Goal: Contribute content: Contribute content

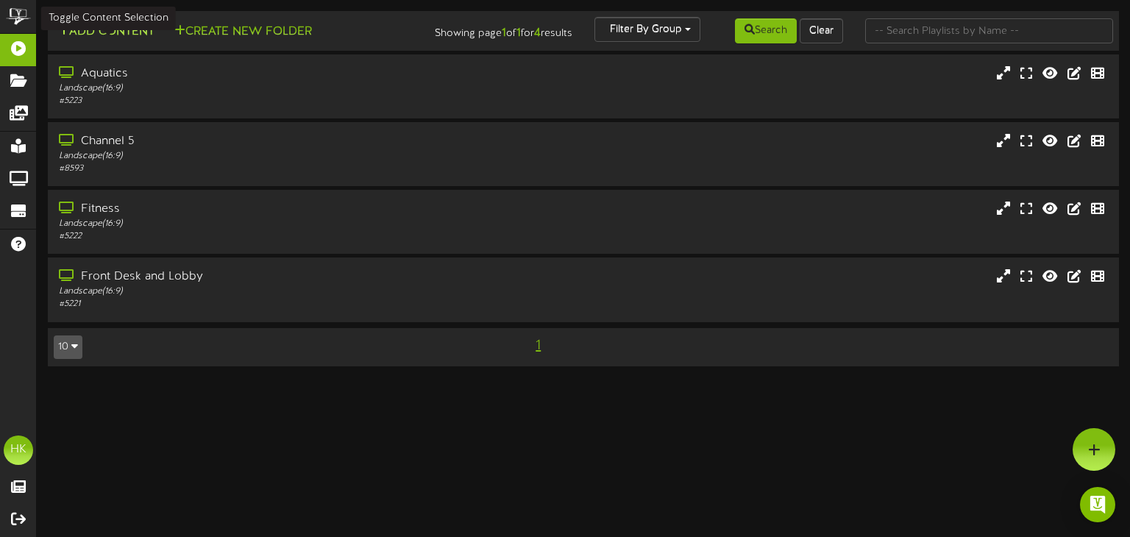
click at [96, 33] on button "Add Content" at bounding box center [106, 32] width 105 height 18
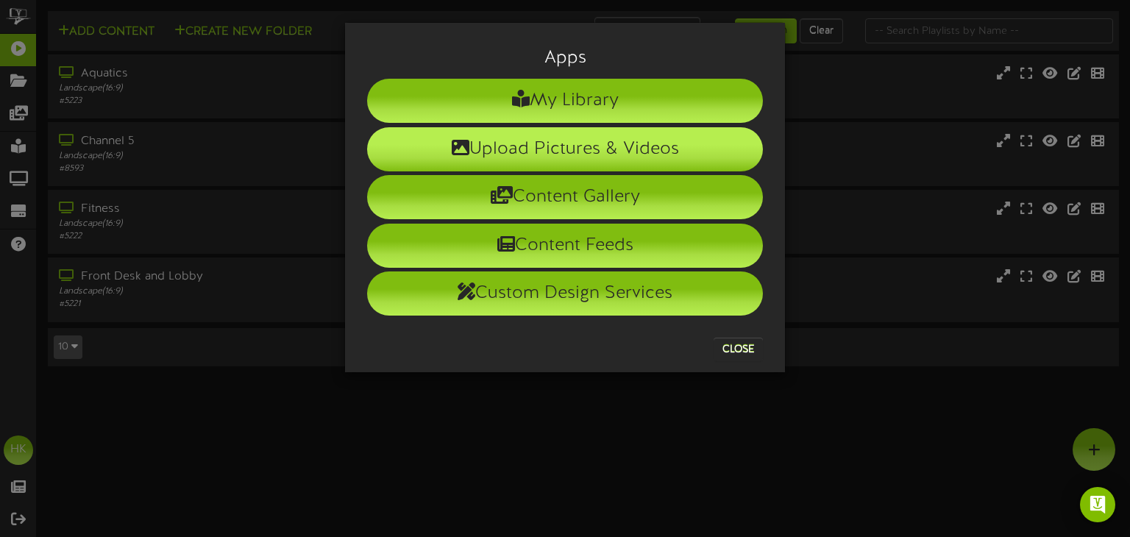
click at [506, 154] on li "Upload Pictures & Videos" at bounding box center [565, 149] width 396 height 44
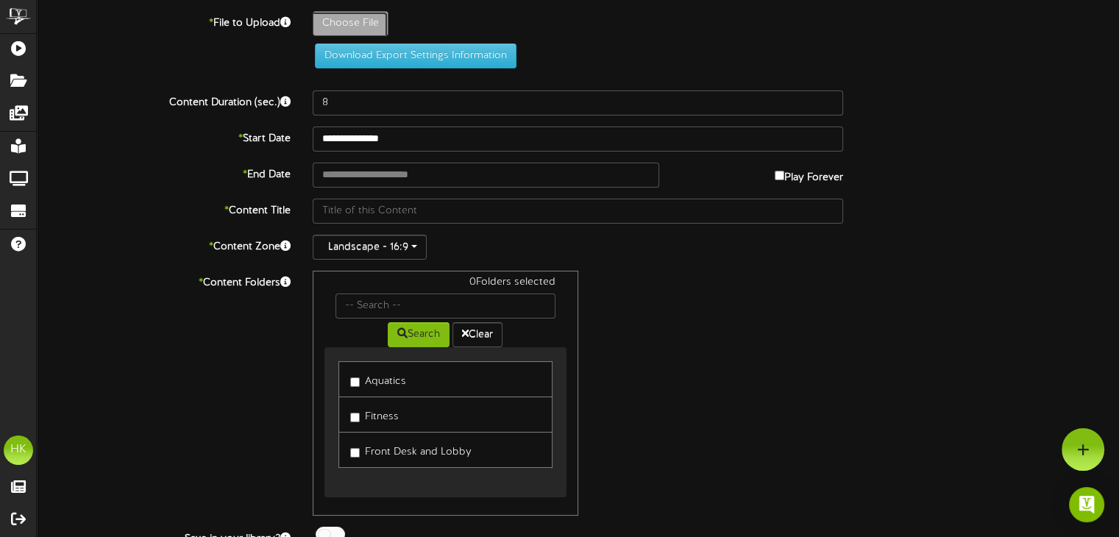
type input "**********"
type input "LearntoSkatescreen"
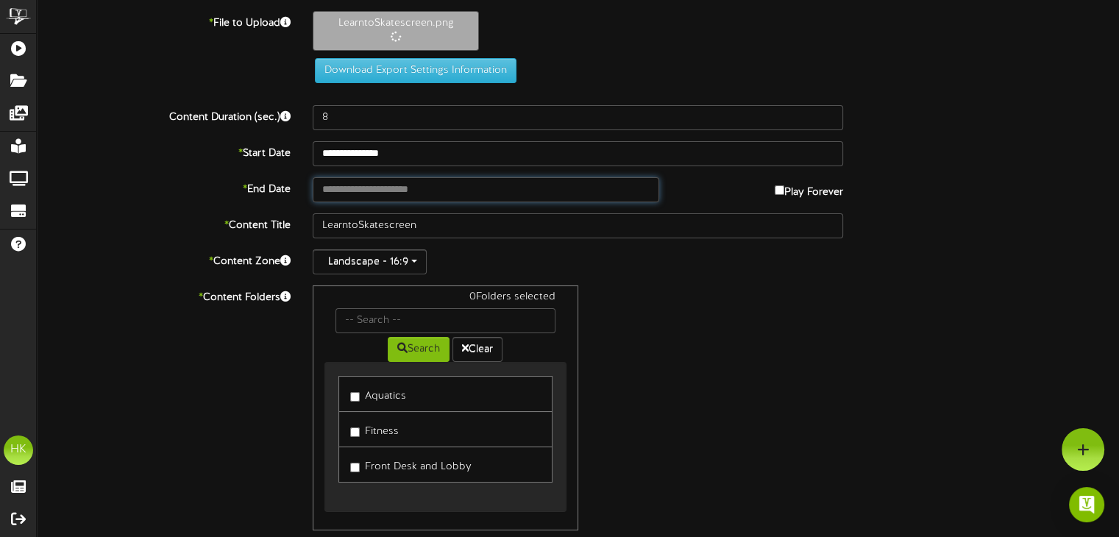
click at [333, 189] on input "text" at bounding box center [486, 189] width 346 height 25
type input "**********"
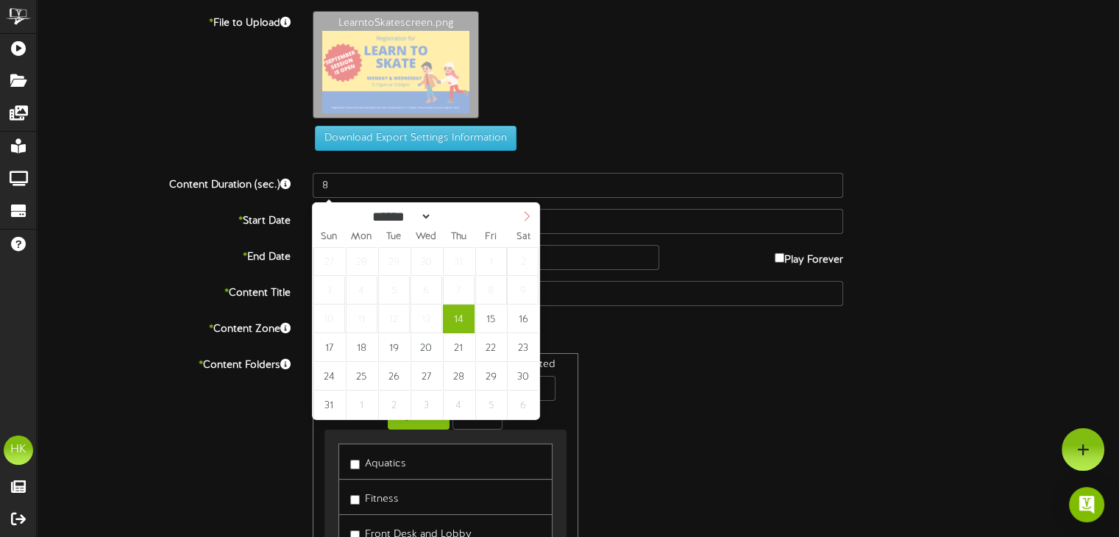
select select "*"
click at [527, 217] on icon at bounding box center [527, 216] width 10 height 10
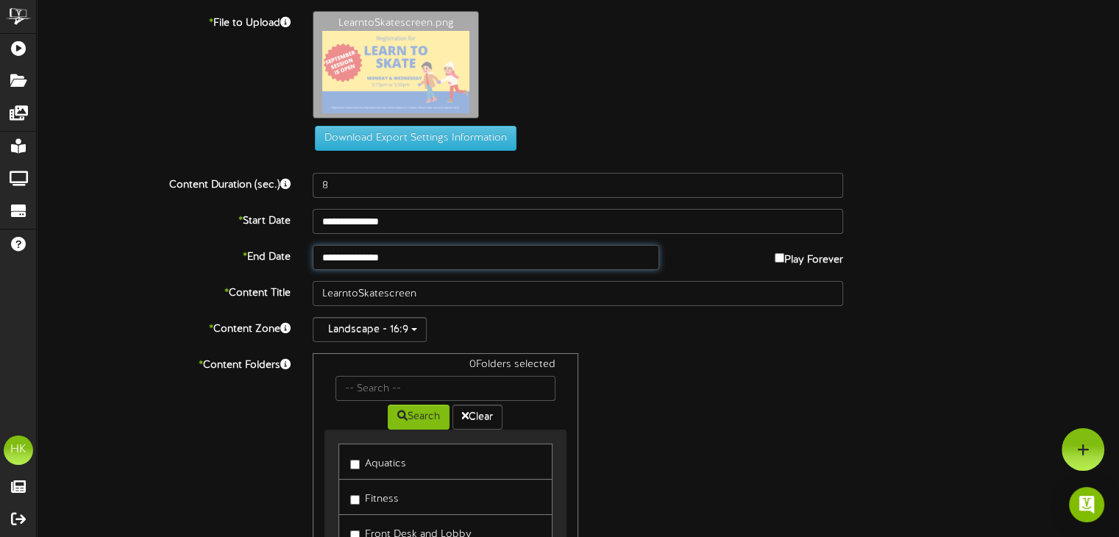
type input "**********"
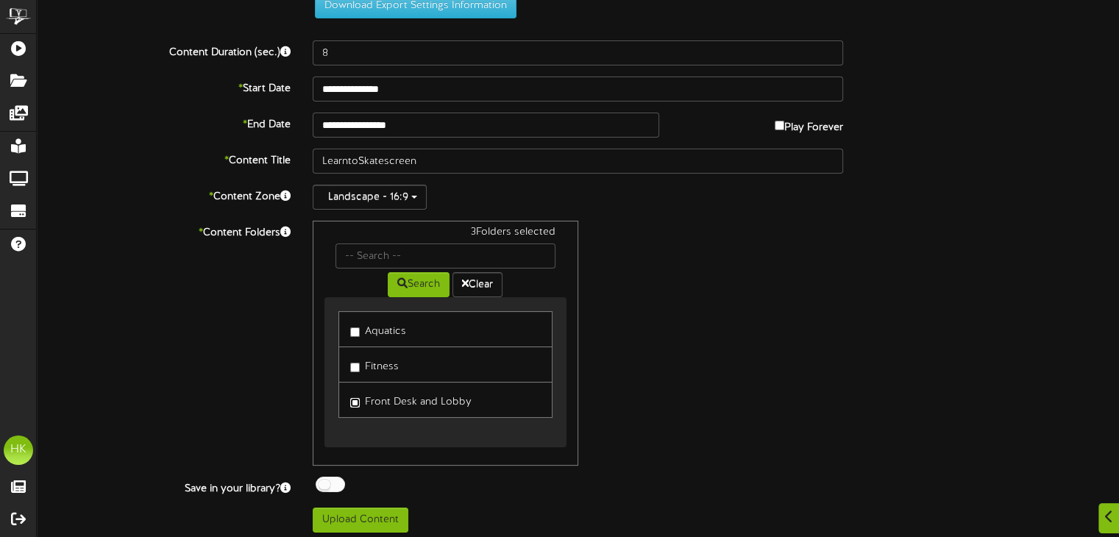
scroll to position [137, 0]
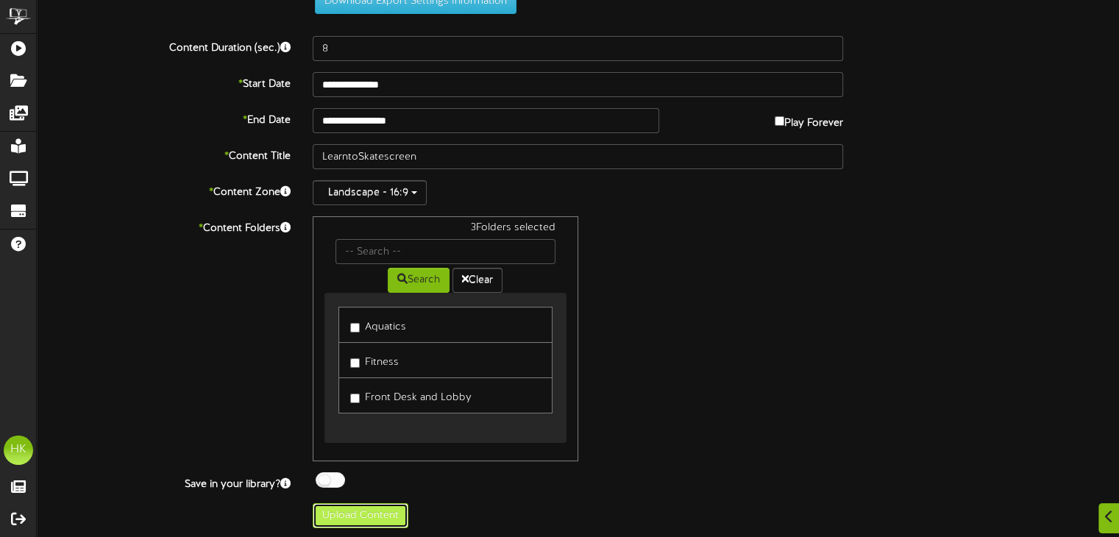
click at [344, 514] on button "Upload Content" at bounding box center [361, 515] width 96 height 25
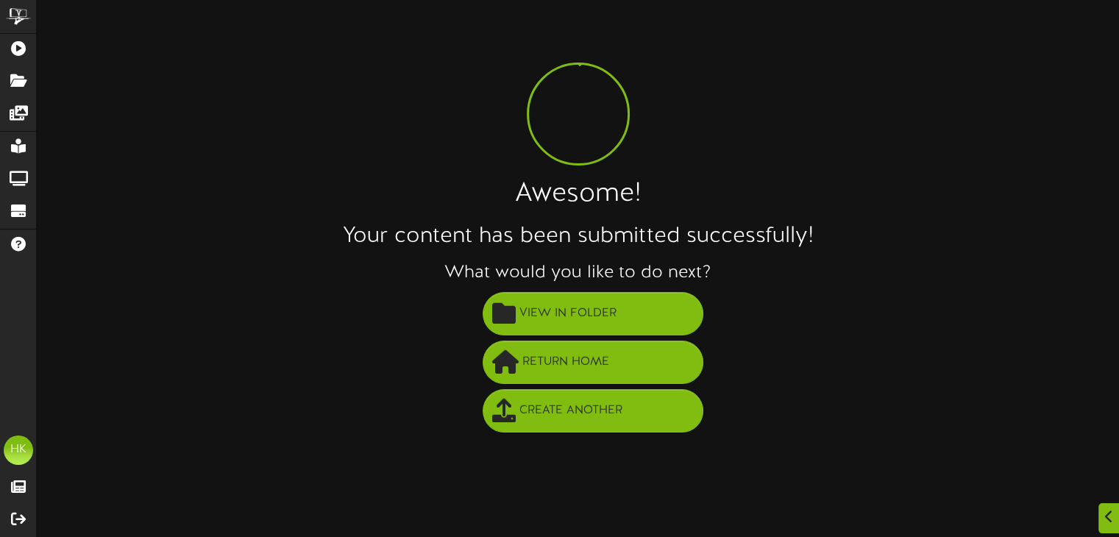
scroll to position [0, 0]
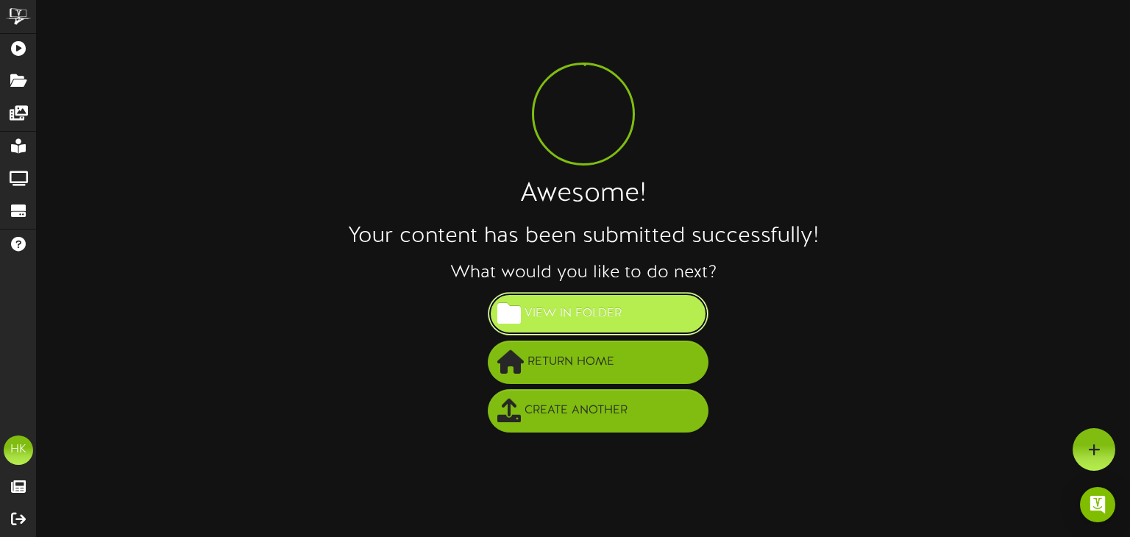
click at [591, 316] on span "View in Folder" at bounding box center [573, 314] width 104 height 24
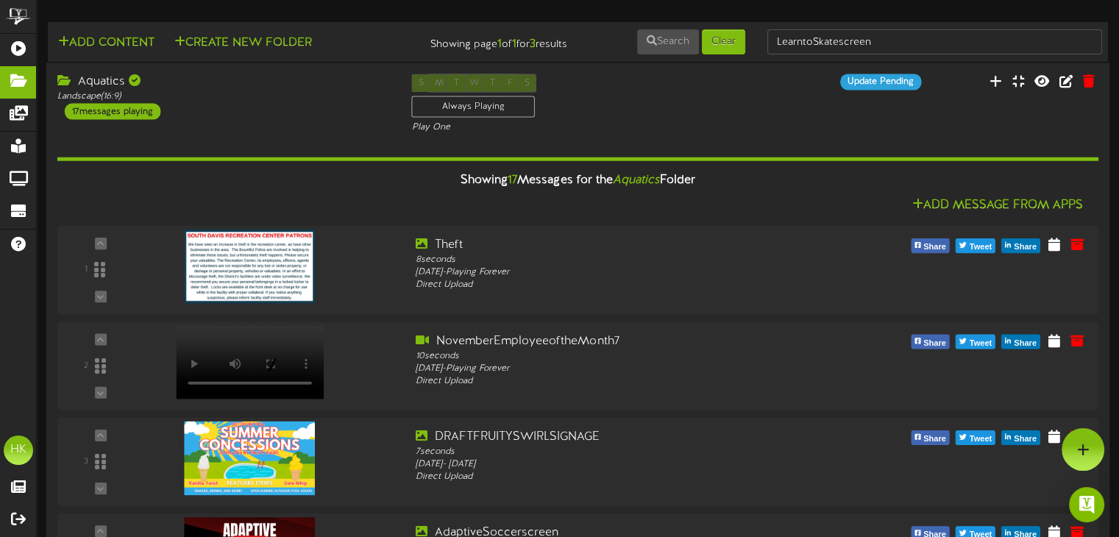
click at [100, 113] on div "17 messages playing" at bounding box center [113, 111] width 96 height 16
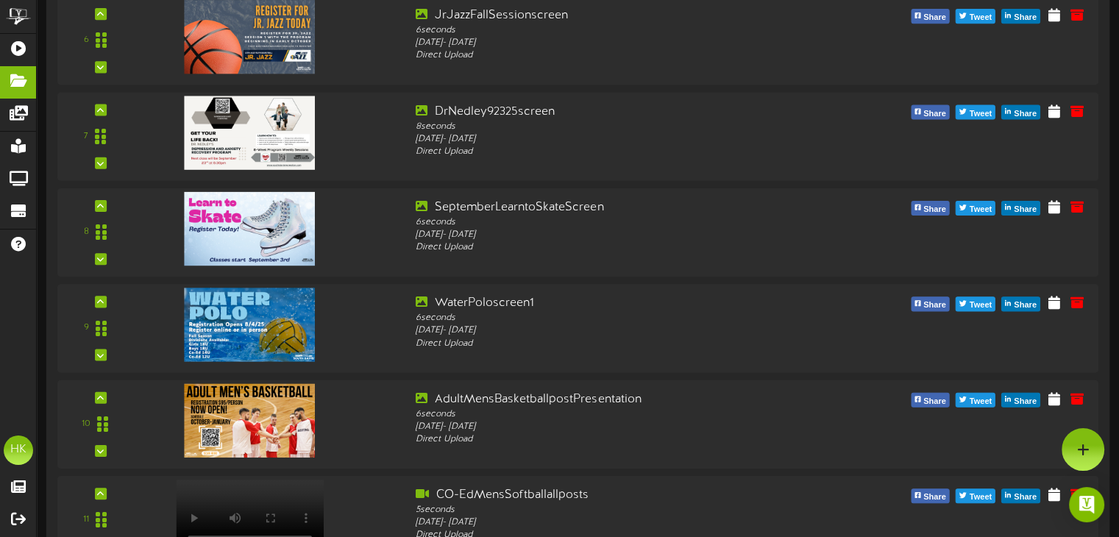
scroll to position [662, 0]
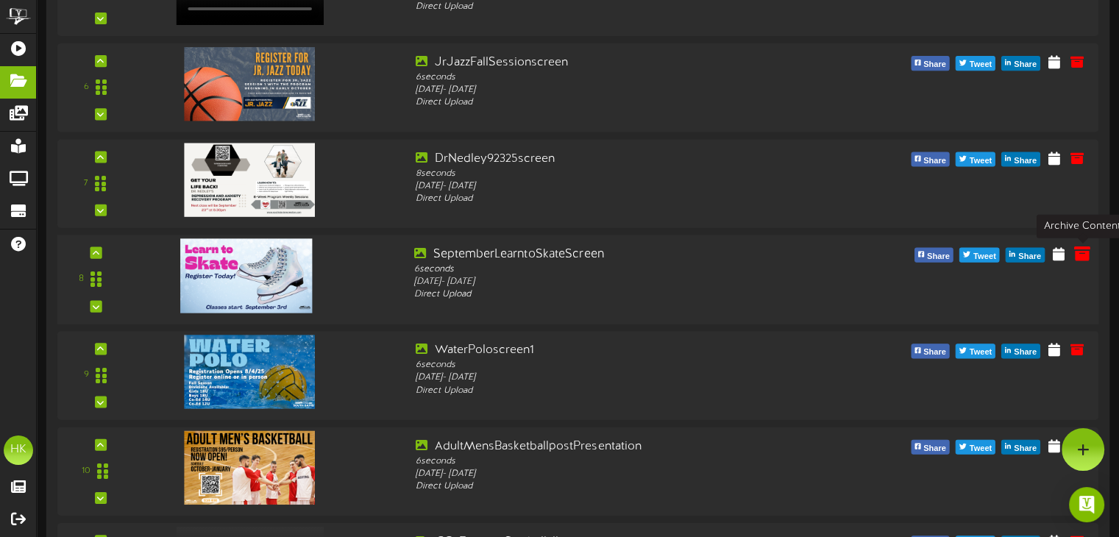
click at [1079, 252] on icon at bounding box center [1082, 253] width 16 height 16
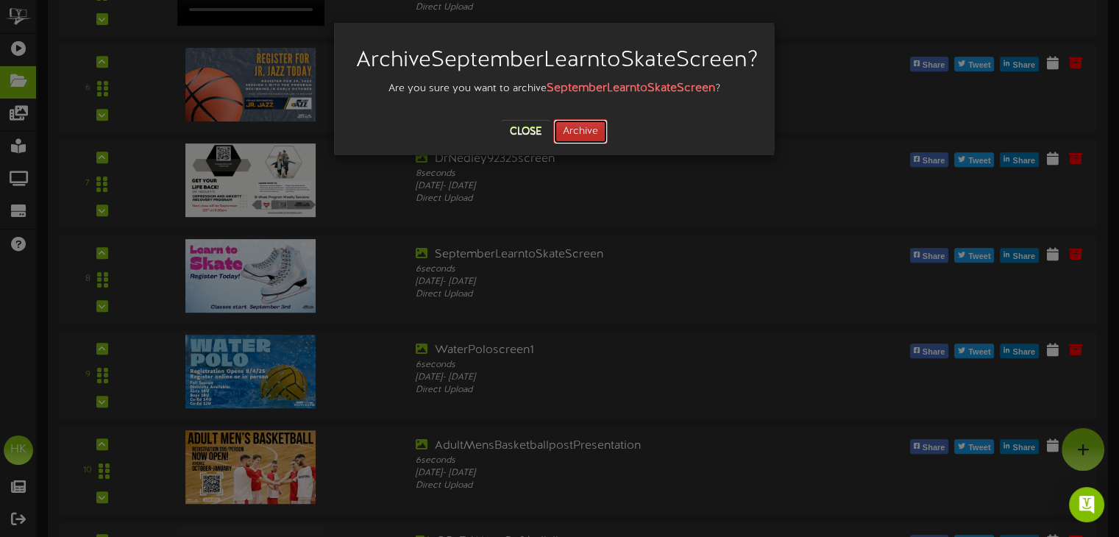
click at [574, 144] on button "Archive" at bounding box center [580, 131] width 54 height 25
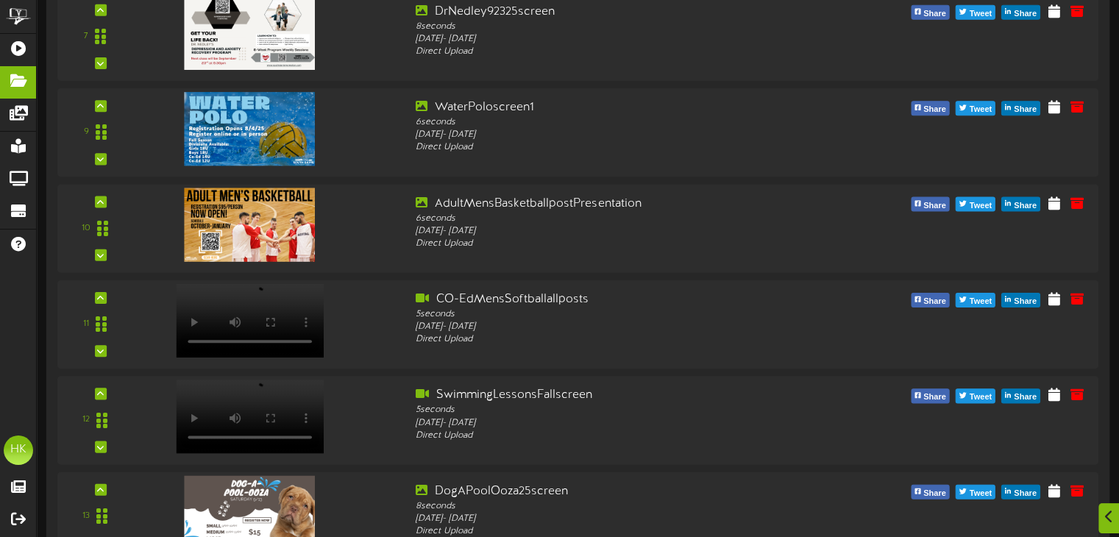
scroll to position [1030, 0]
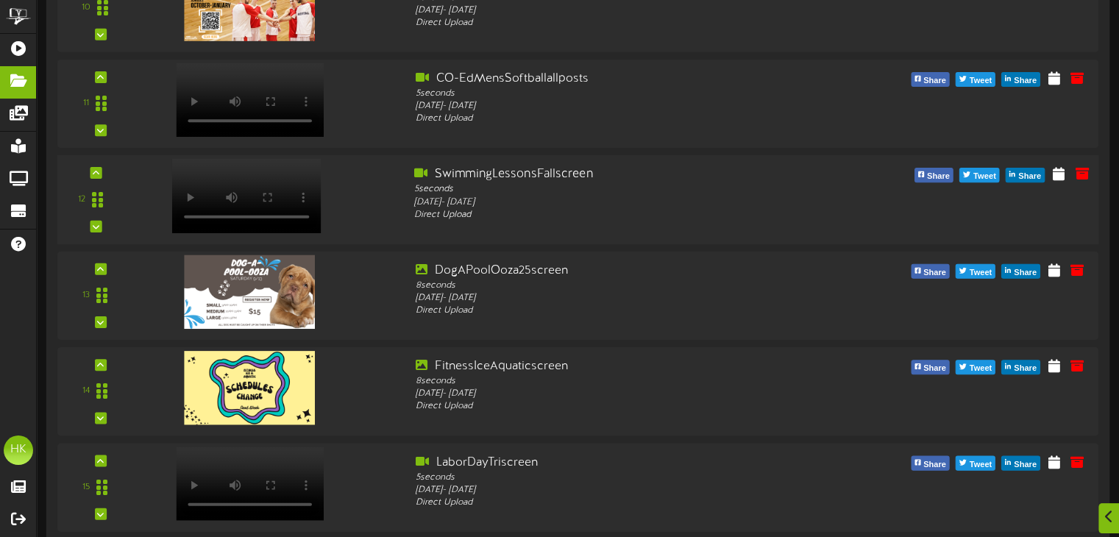
click at [250, 177] on video at bounding box center [245, 196] width 149 height 74
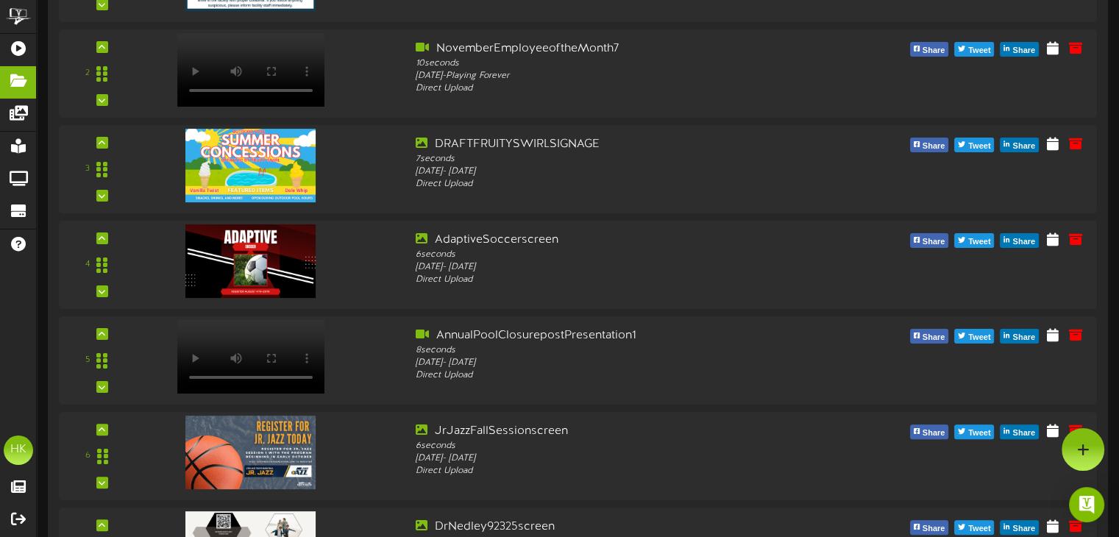
scroll to position [0, 0]
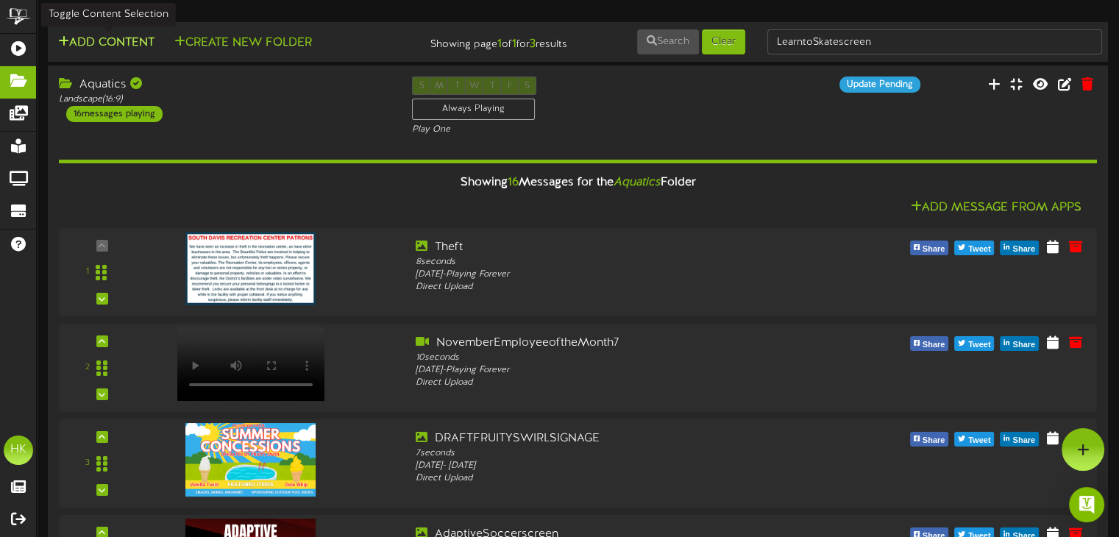
click at [83, 49] on button "Add Content" at bounding box center [106, 43] width 105 height 18
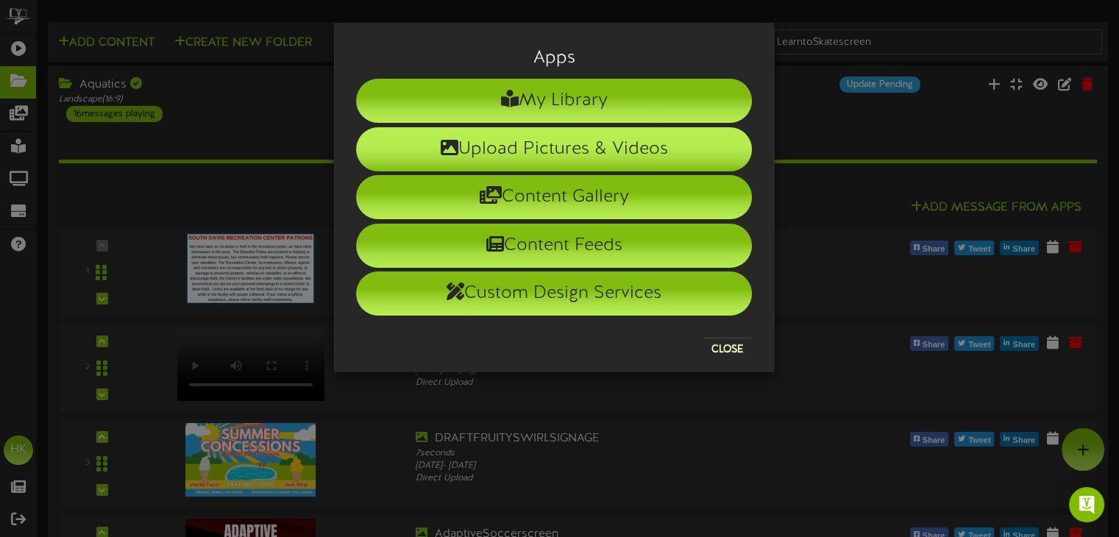
click at [531, 146] on li "Upload Pictures & Videos" at bounding box center [554, 149] width 396 height 44
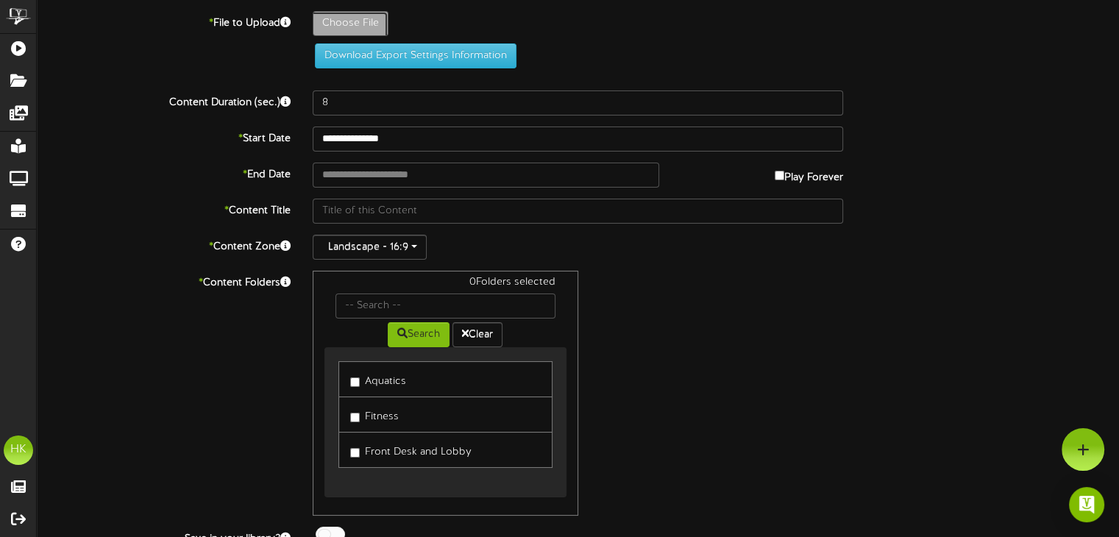
type input "**********"
type input "SwimLessonsFall25post"
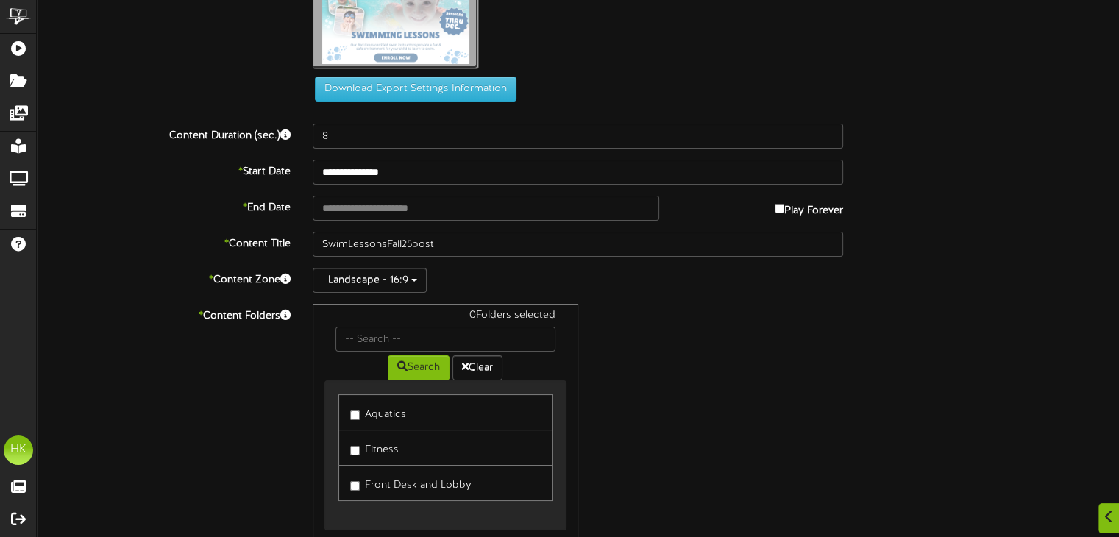
scroll to position [74, 0]
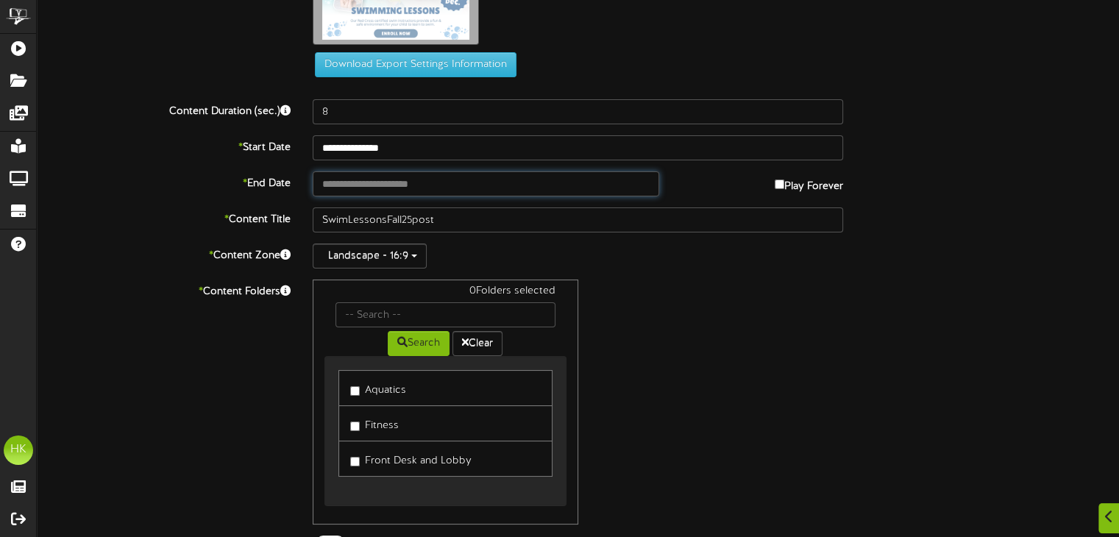
click at [344, 184] on input "text" at bounding box center [486, 183] width 346 height 25
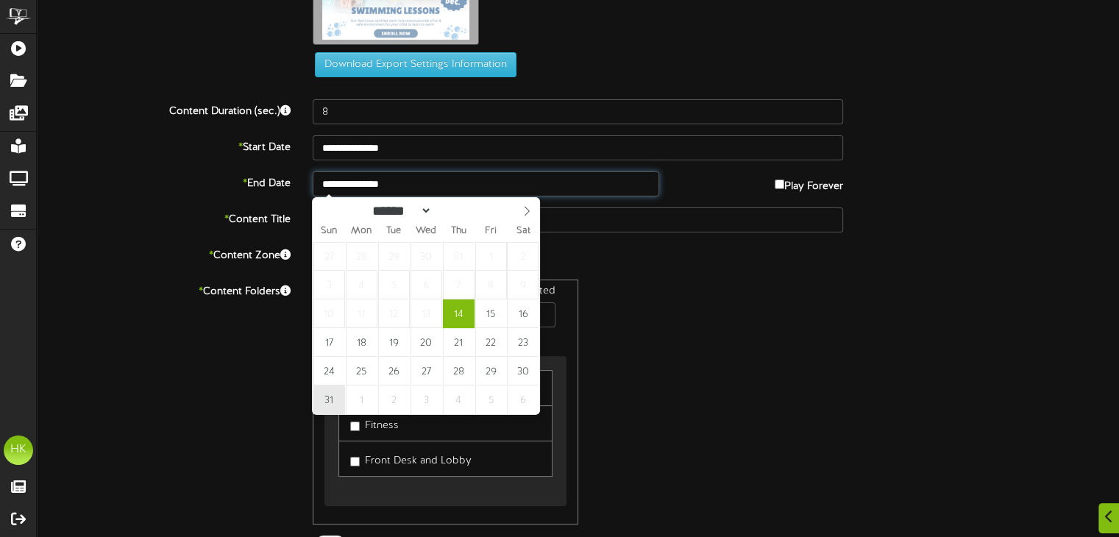
type input "**********"
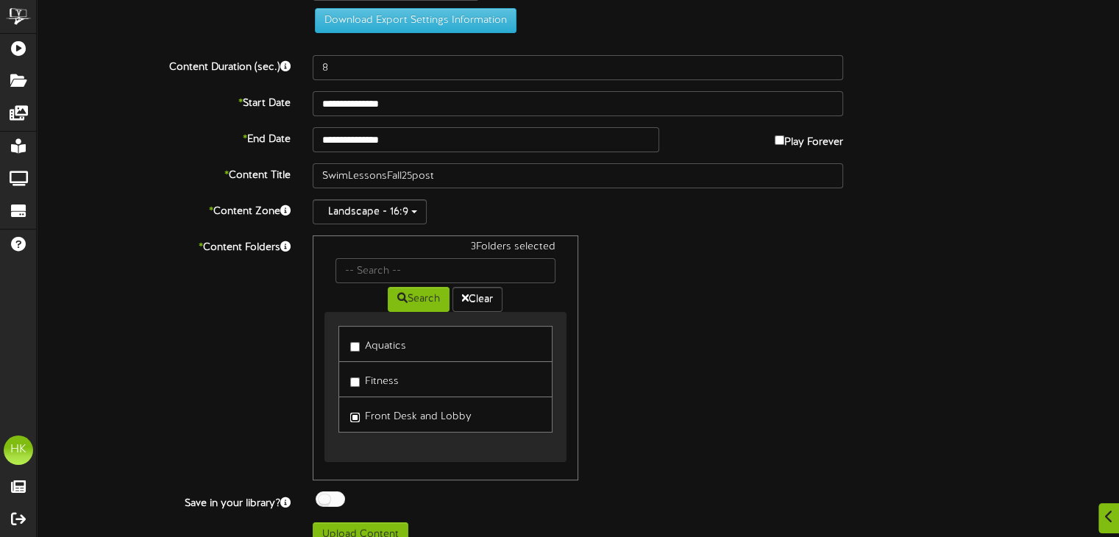
scroll to position [137, 0]
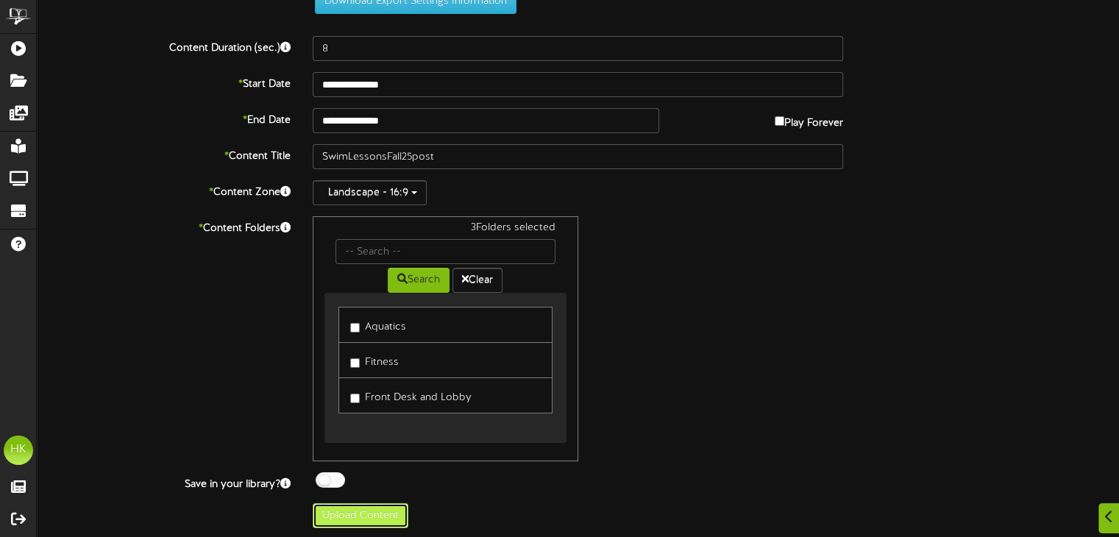
click at [375, 514] on button "Upload Content" at bounding box center [361, 515] width 96 height 25
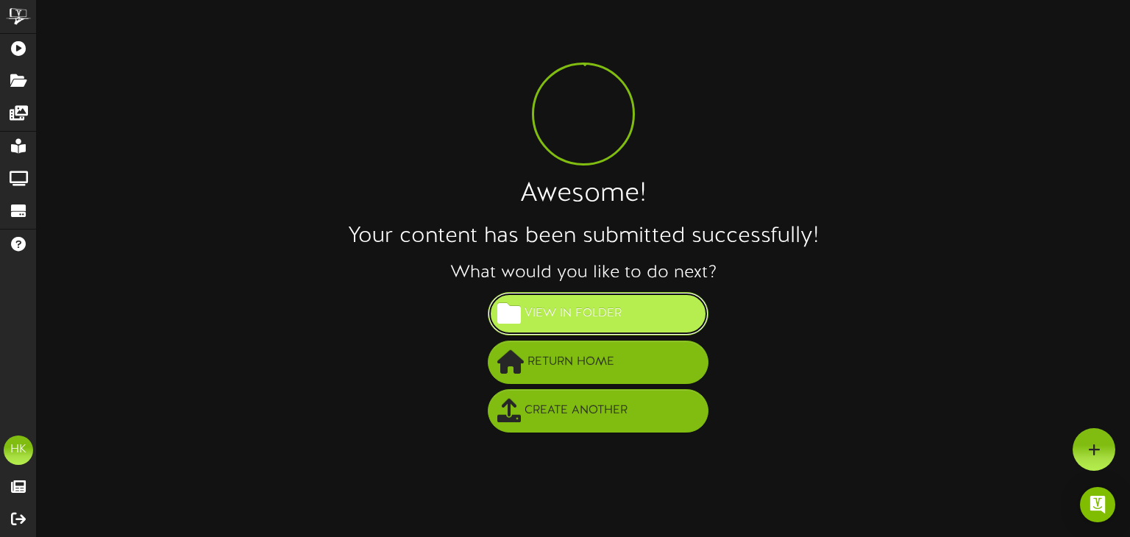
click at [586, 312] on span "View in Folder" at bounding box center [573, 314] width 104 height 24
